Goal: Task Accomplishment & Management: Manage account settings

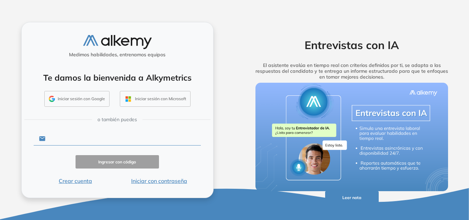
click at [82, 138] on input "text" at bounding box center [123, 138] width 156 height 13
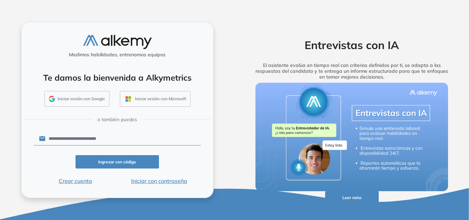
type input "**********"
click button "Ingresar con código" at bounding box center [118, 161] width 84 height 13
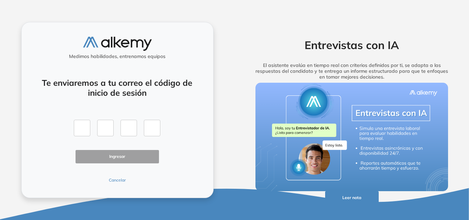
click at [119, 178] on button "Cancelar" at bounding box center [118, 180] width 84 height 6
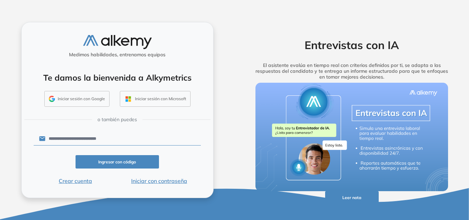
click at [166, 182] on button "Iniciar con contraseña" at bounding box center [159, 181] width 84 height 8
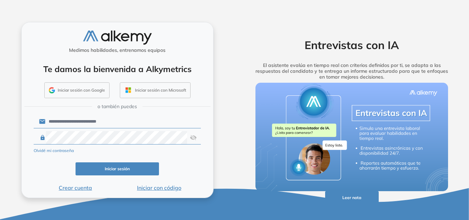
click button "Iniciar sesión" at bounding box center [118, 169] width 84 height 13
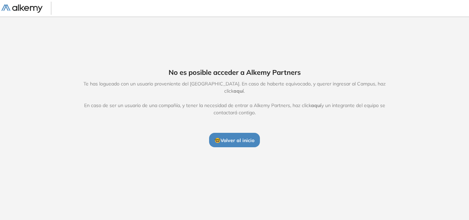
click at [242, 138] on span "🤓 Volver al inicio" at bounding box center [235, 140] width 40 height 6
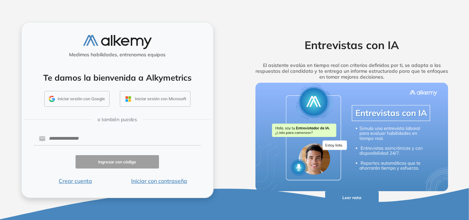
click at [170, 181] on button "Iniciar con contraseña" at bounding box center [159, 181] width 84 height 8
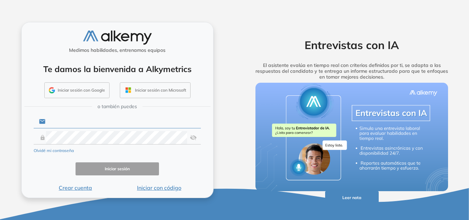
click at [79, 123] on input "text" at bounding box center [123, 121] width 156 height 13
type input "**********"
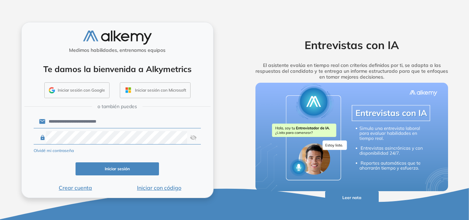
click button "Iniciar sesión" at bounding box center [118, 169] width 84 height 13
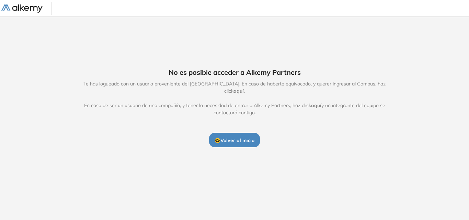
click at [244, 88] on span "aquí" at bounding box center [239, 91] width 10 height 6
